Goal: Transaction & Acquisition: Subscribe to service/newsletter

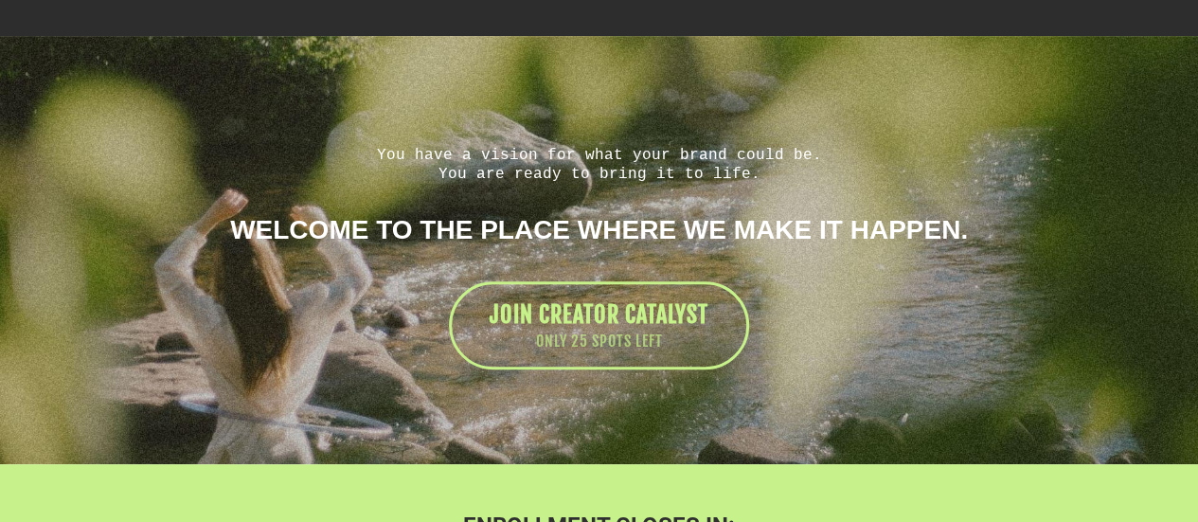
scroll to position [4015, 0]
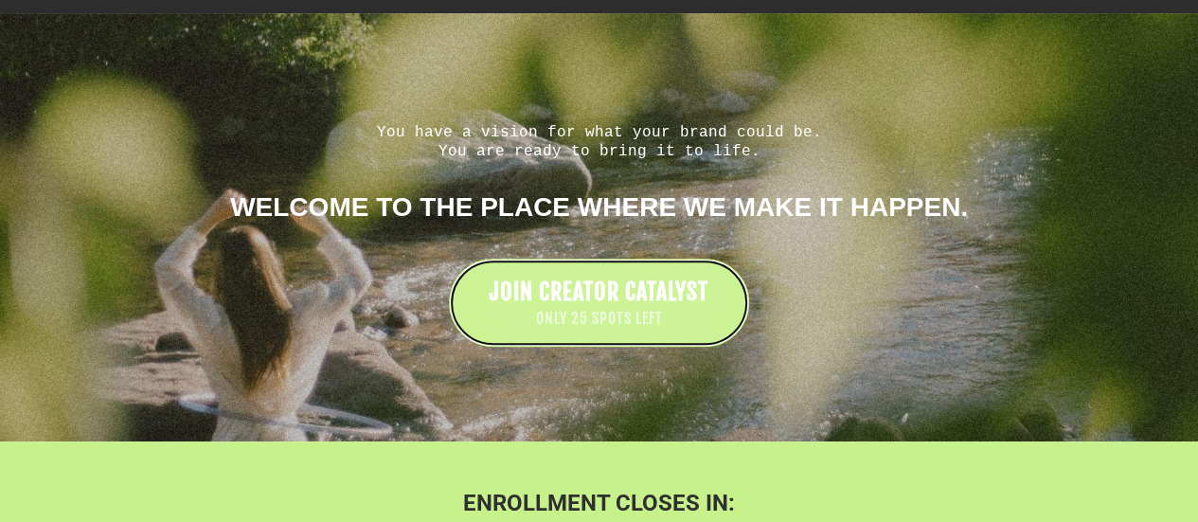
click at [644, 278] on span "JOIN CREATOR CATALYST" at bounding box center [599, 292] width 219 height 28
